Goal: Entertainment & Leisure: Browse casually

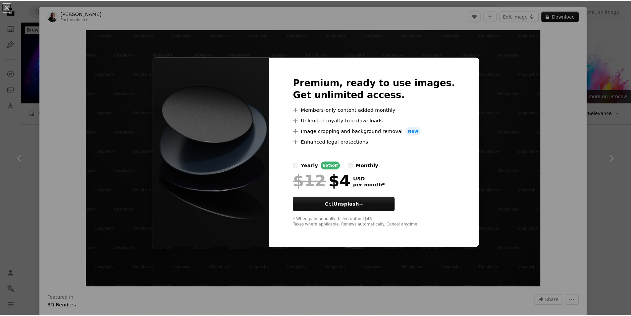
scroll to position [298, 0]
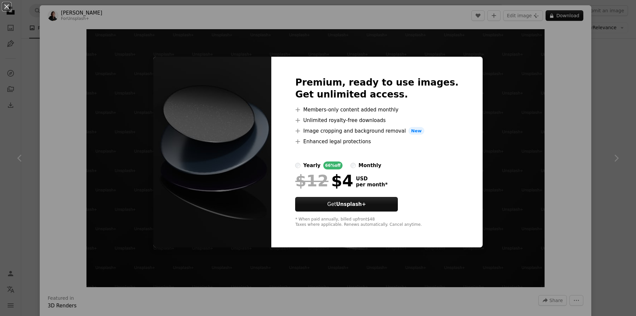
click at [479, 104] on div "An X shape Premium, ready to use images. Get unlimited access. A plus sign Memb…" at bounding box center [318, 158] width 636 height 316
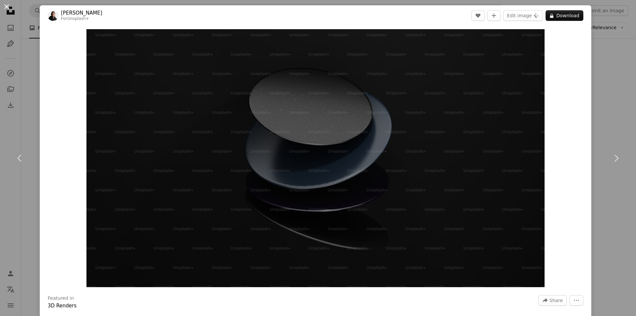
click at [4, 4] on button "An X shape" at bounding box center [7, 7] width 8 height 8
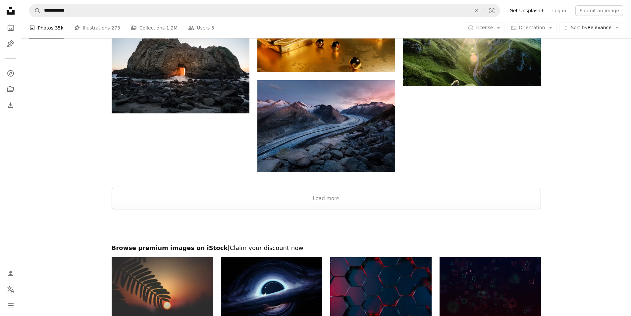
scroll to position [795, 0]
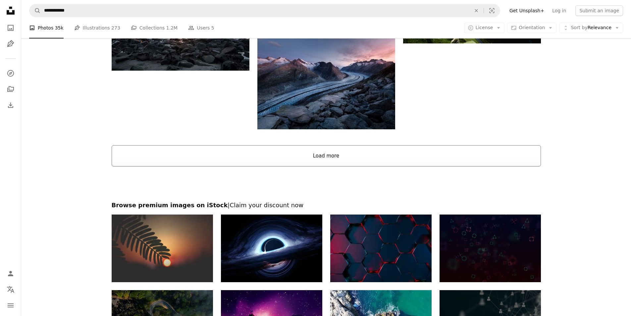
click at [327, 159] on button "Load more" at bounding box center [326, 155] width 429 height 21
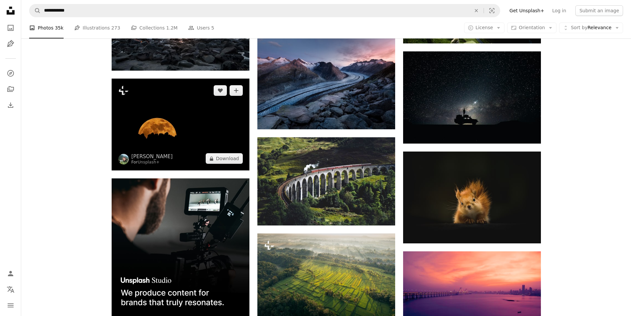
click at [189, 117] on img at bounding box center [181, 125] width 138 height 92
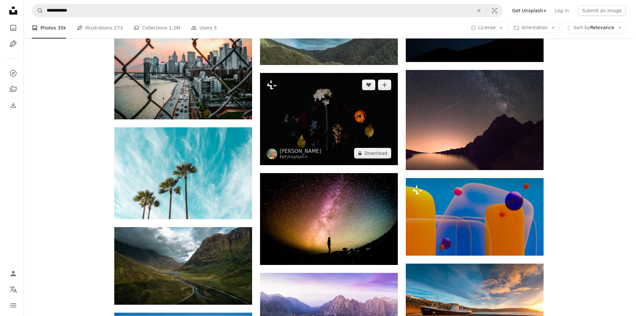
scroll to position [2219, 0]
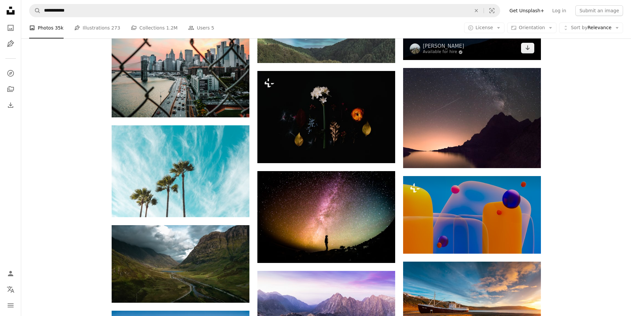
click at [473, 48] on img at bounding box center [472, 14] width 138 height 92
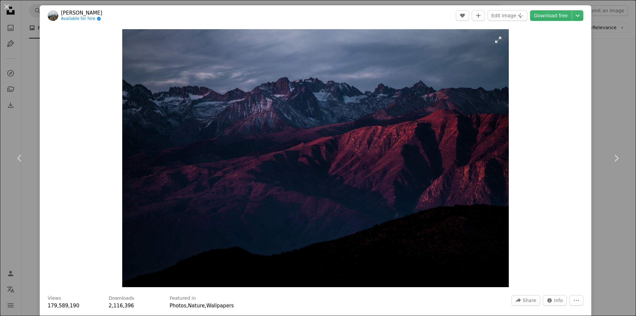
click at [393, 144] on img "Zoom in on this image" at bounding box center [315, 158] width 386 height 258
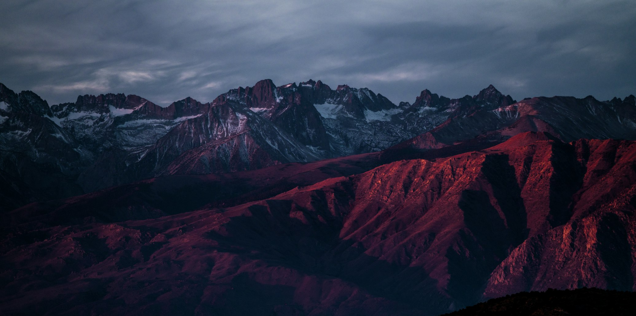
click at [394, 144] on img "Zoom out on this image" at bounding box center [318, 212] width 637 height 425
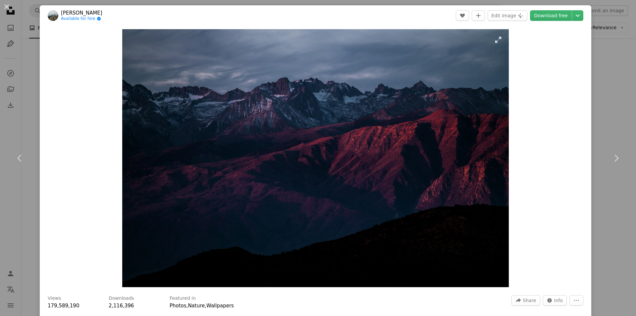
click at [393, 143] on img "Zoom in on this image" at bounding box center [315, 158] width 386 height 258
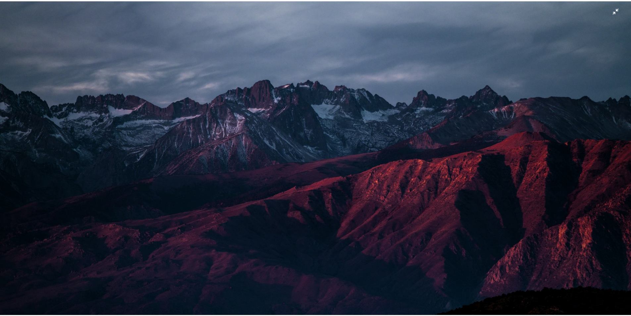
scroll to position [51, 0]
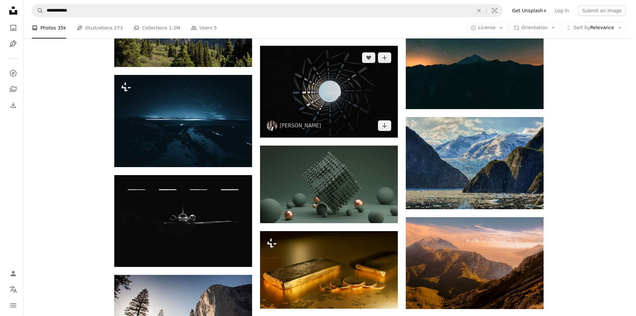
scroll to position [2849, 0]
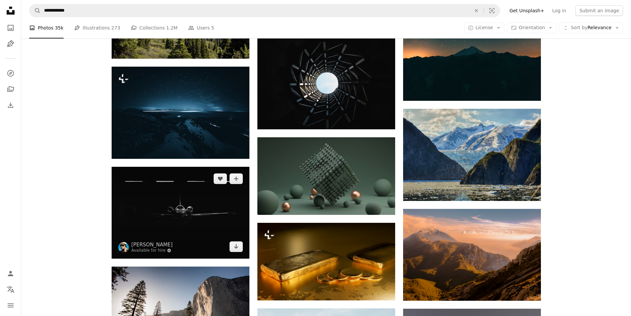
click at [195, 215] on img at bounding box center [181, 213] width 138 height 92
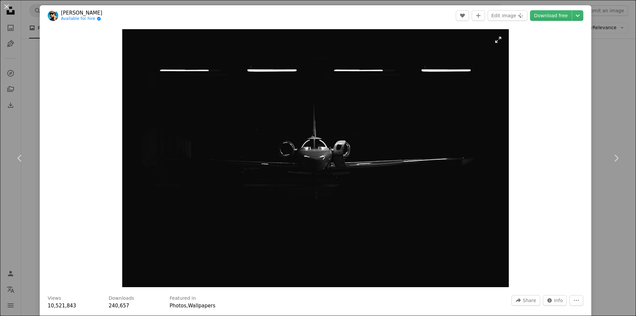
click at [307, 164] on img "Zoom in on this image" at bounding box center [315, 158] width 387 height 258
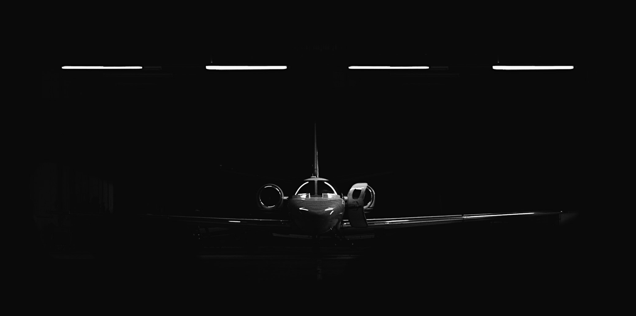
scroll to position [51, 0]
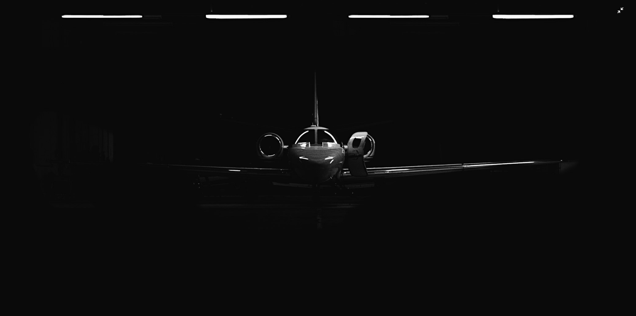
click at [617, 13] on img "Zoom out on this image" at bounding box center [318, 161] width 637 height 424
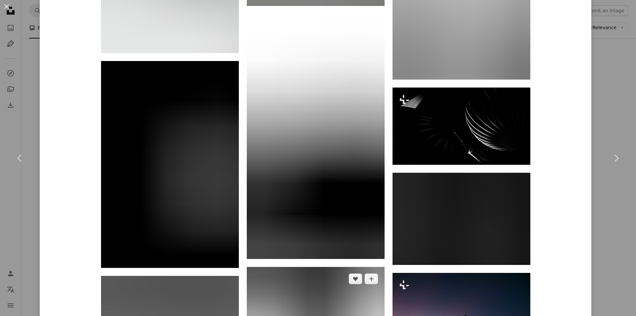
scroll to position [3654, 0]
